Goal: Task Accomplishment & Management: Manage account settings

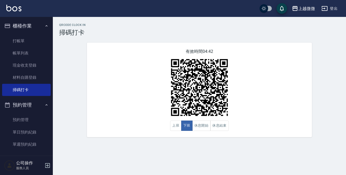
scroll to position [68, 0]
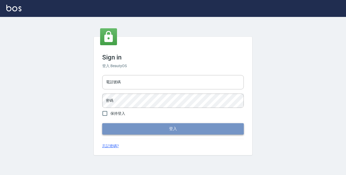
click at [162, 132] on button "登入" at bounding box center [172, 128] width 141 height 11
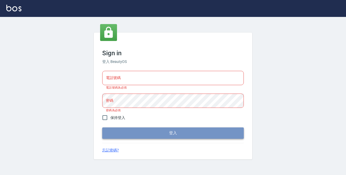
click at [166, 132] on button "登入" at bounding box center [172, 132] width 141 height 11
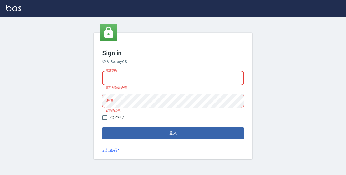
type input "0229470385"
